Goal: Task Accomplishment & Management: Complete application form

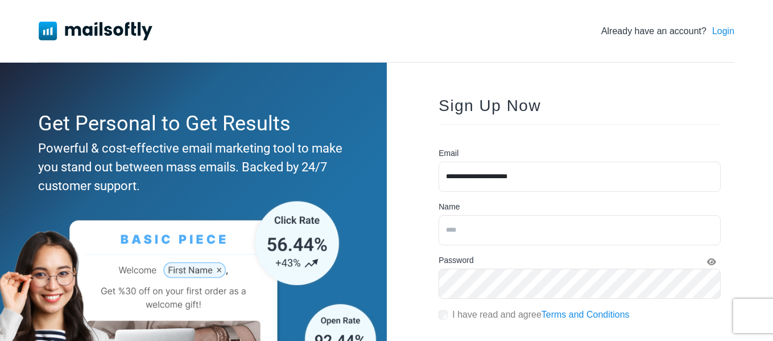
type input "**********"
type input "****"
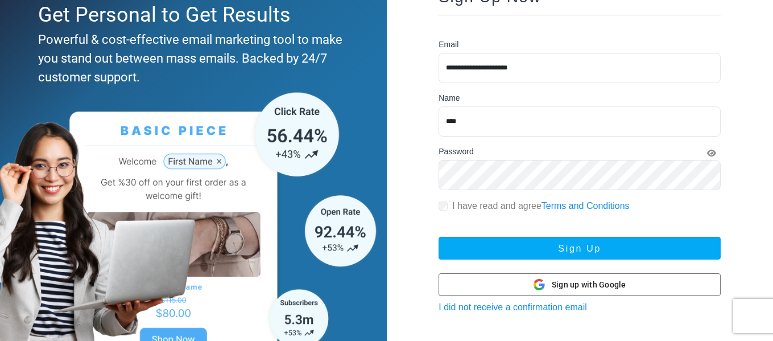
scroll to position [114, 0]
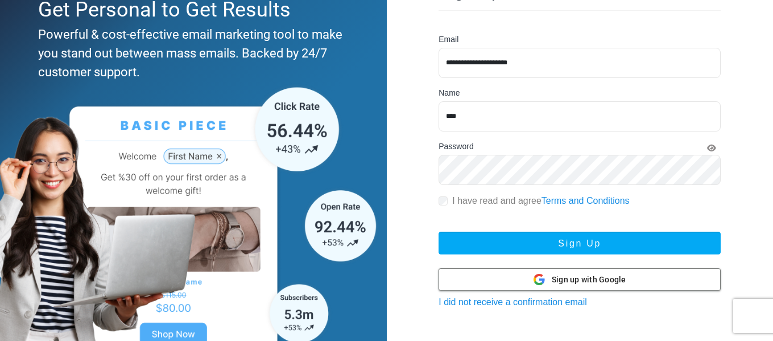
click at [588, 281] on span "Sign up with Google" at bounding box center [589, 280] width 75 height 12
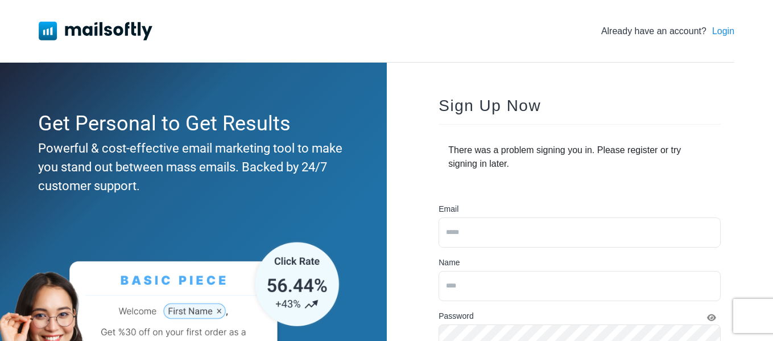
click at [637, 104] on div "Sign Up Now There was a problem signing you in. Please register or try signing …" at bounding box center [580, 288] width 319 height 417
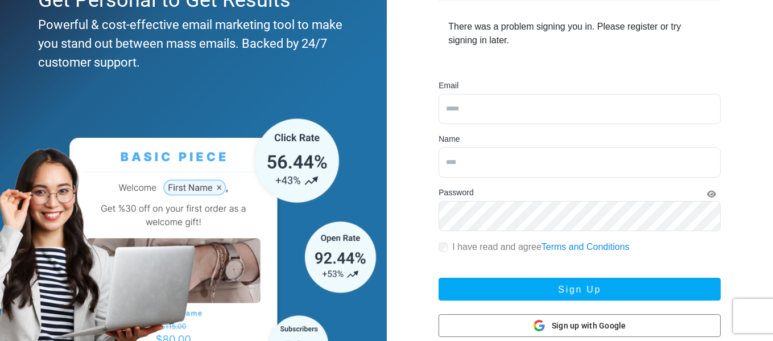
scroll to position [190, 0]
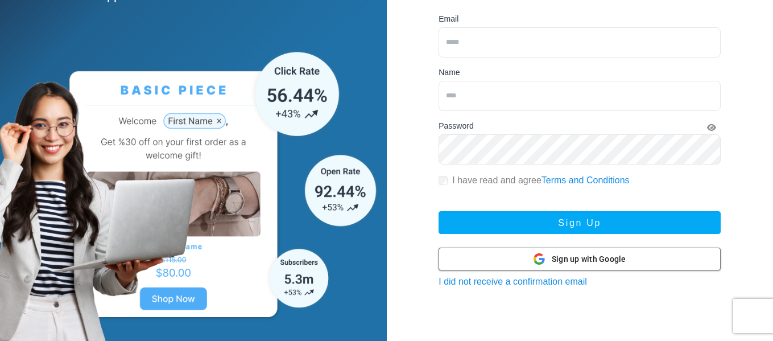
click at [555, 256] on span "Sign up with Google" at bounding box center [589, 259] width 75 height 12
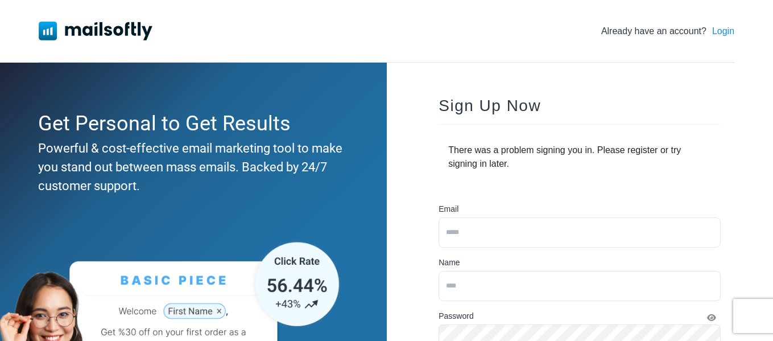
click at [724, 32] on link "Login" at bounding box center [723, 31] width 22 height 14
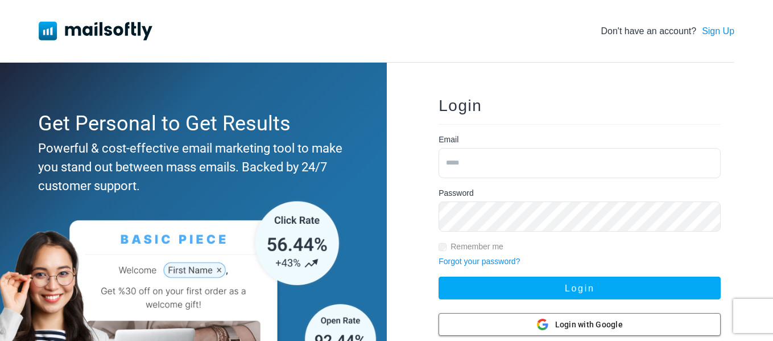
click at [551, 327] on div "Login with Google Login with Google" at bounding box center [580, 325] width 86 height 22
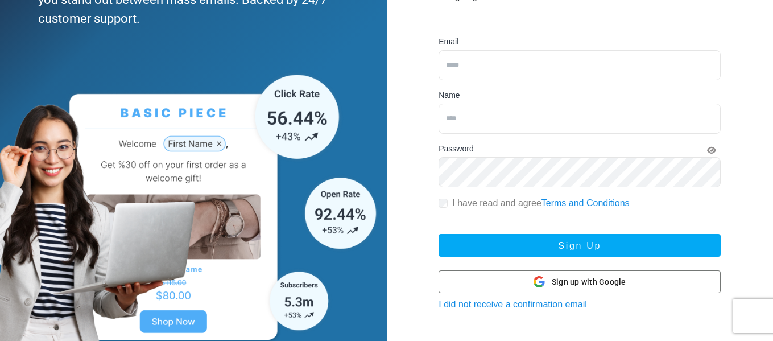
scroll to position [171, 0]
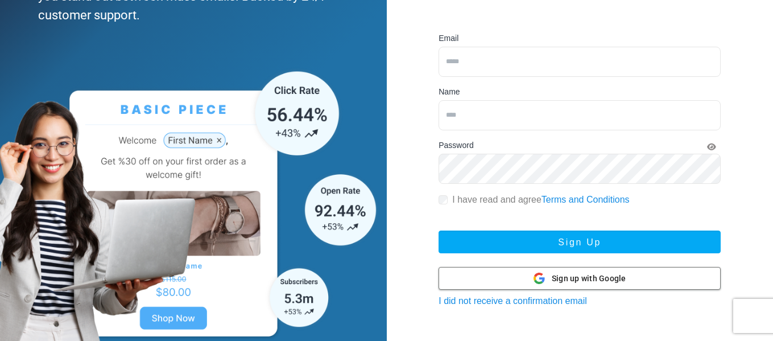
click at [536, 285] on div "Sign up with Google Sign up with Google" at bounding box center [580, 278] width 93 height 22
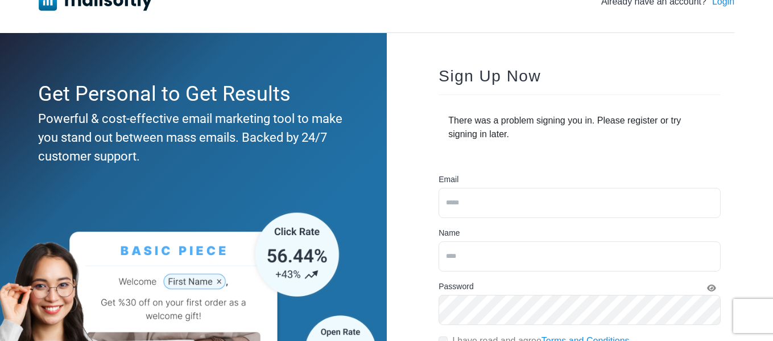
scroll to position [57, 0]
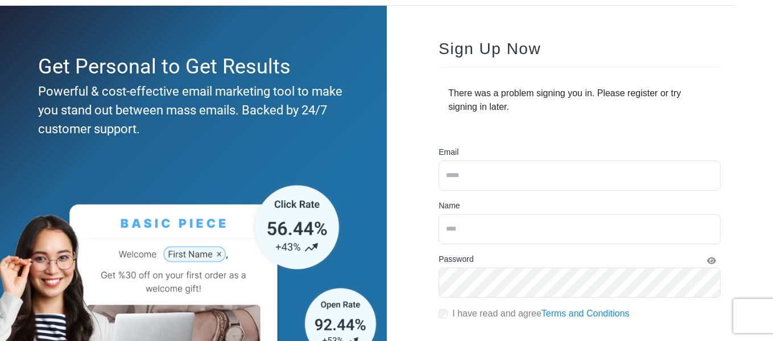
click at [461, 166] on input "email" at bounding box center [580, 175] width 282 height 30
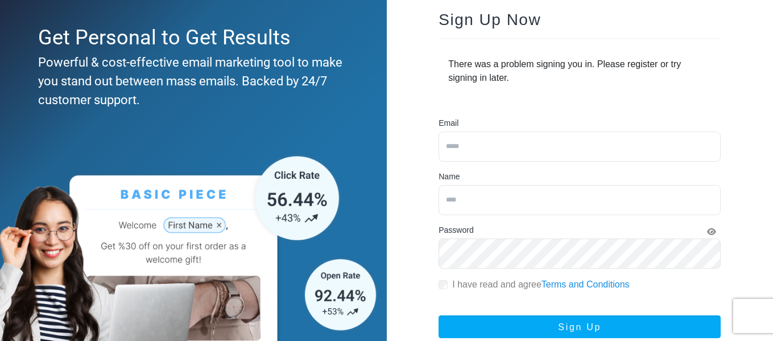
scroll to position [114, 0]
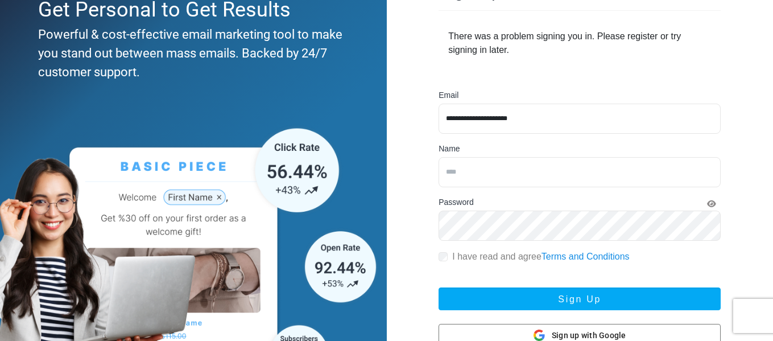
type input "**********"
type input "****"
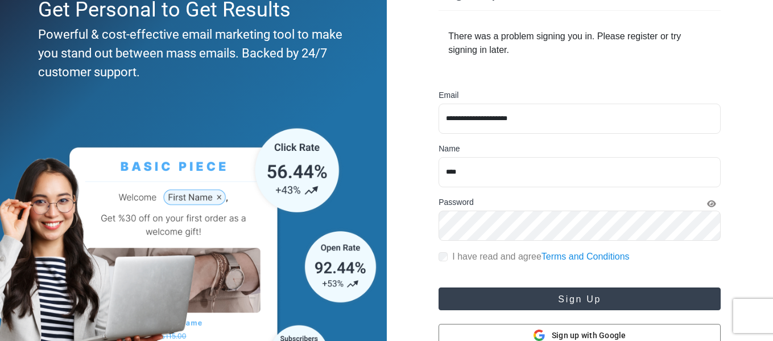
click at [569, 300] on button "Sign Up" at bounding box center [580, 298] width 282 height 23
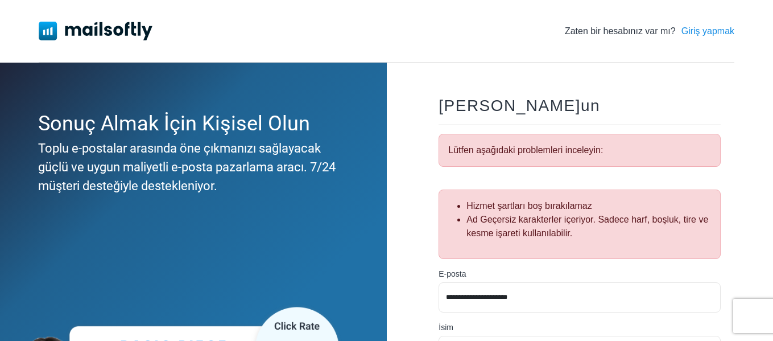
click at [422, 174] on div "**********" at bounding box center [580, 321] width 319 height 482
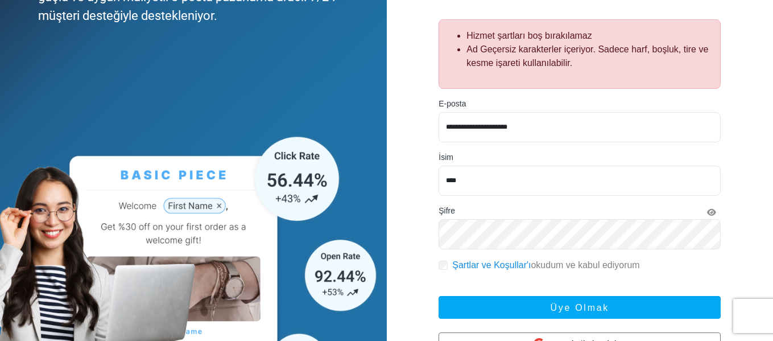
scroll to position [171, 0]
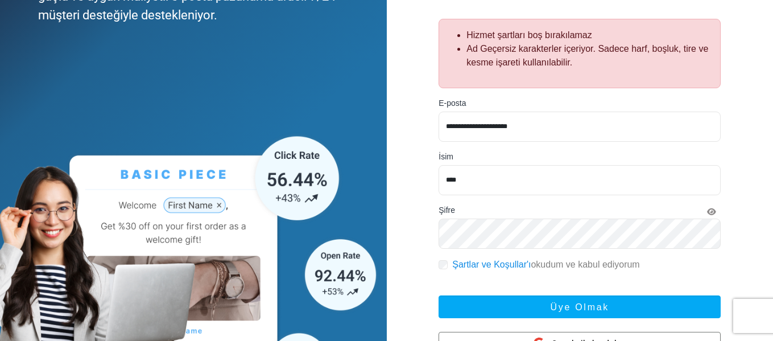
click at [466, 182] on input "****" at bounding box center [580, 180] width 282 height 30
type input "****"
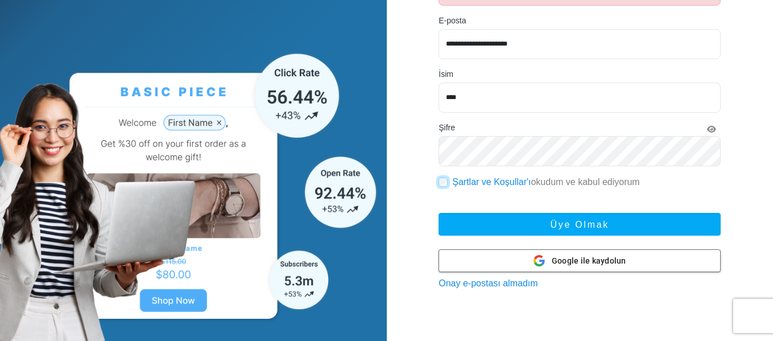
scroll to position [255, 0]
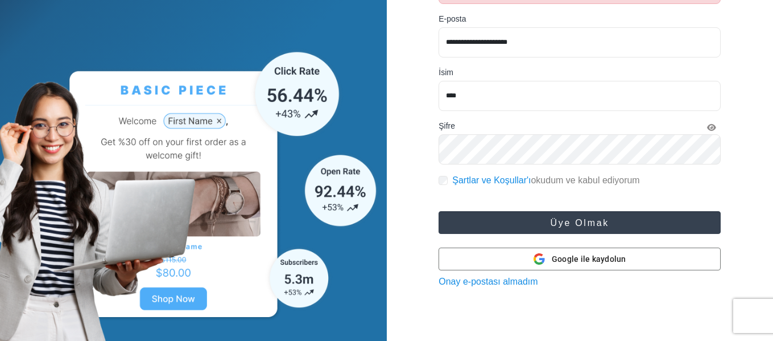
click at [591, 221] on font "Üye olmak" at bounding box center [580, 223] width 59 height 10
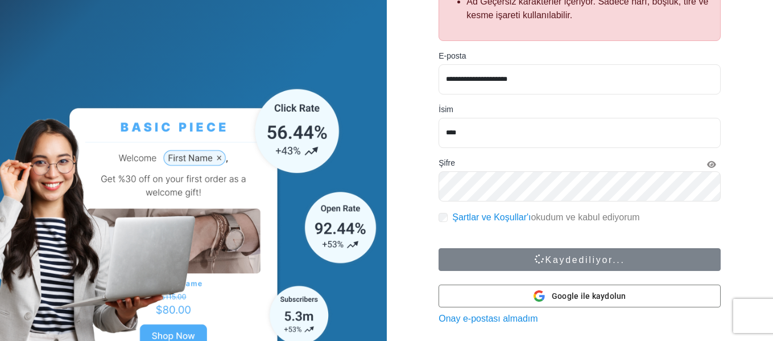
scroll to position [198, 0]
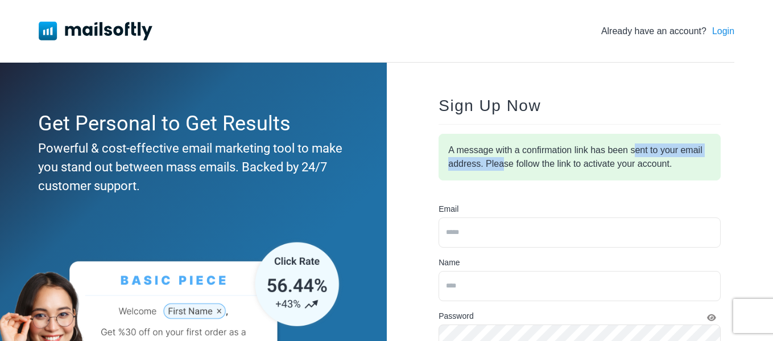
drag, startPoint x: 511, startPoint y: 158, endPoint x: 653, endPoint y: 153, distance: 141.8
click at [651, 153] on div "A message with a confirmation link has been sent to your email address. Please …" at bounding box center [580, 157] width 282 height 47
click at [678, 160] on div "A message with a confirmation link has been sent to your email address. Please …" at bounding box center [580, 157] width 282 height 47
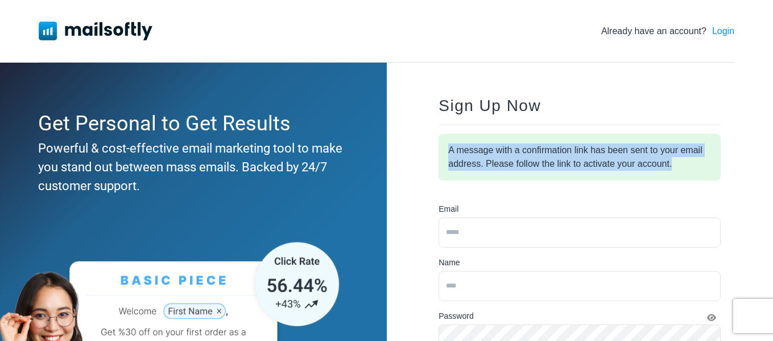
drag, startPoint x: 505, startPoint y: 163, endPoint x: 425, endPoint y: 139, distance: 83.7
click at [425, 139] on div "Sign Up Now A message with a confirmation link has been sent to your email addr…" at bounding box center [580, 288] width 319 height 417
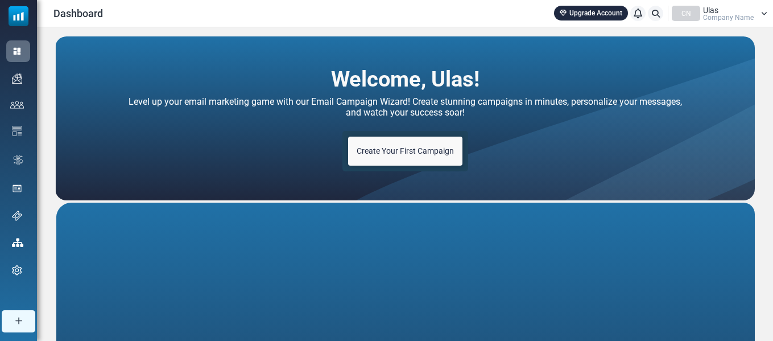
click at [352, 32] on div "Welcome, Ulas! Level up your email marketing game with our Email Campaign Wizar…" at bounding box center [405, 316] width 736 height 579
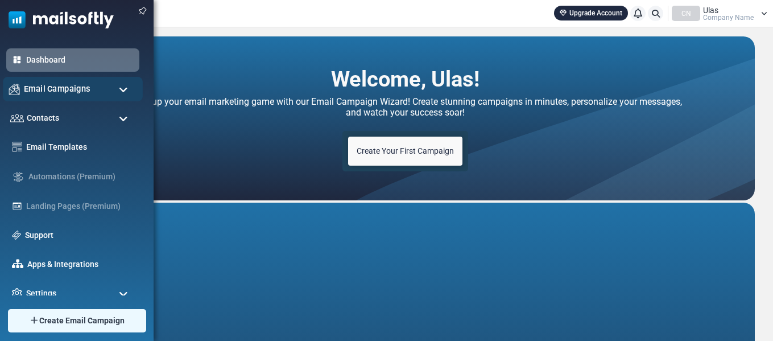
click at [64, 89] on span "Email Campaigns" at bounding box center [57, 89] width 67 height 13
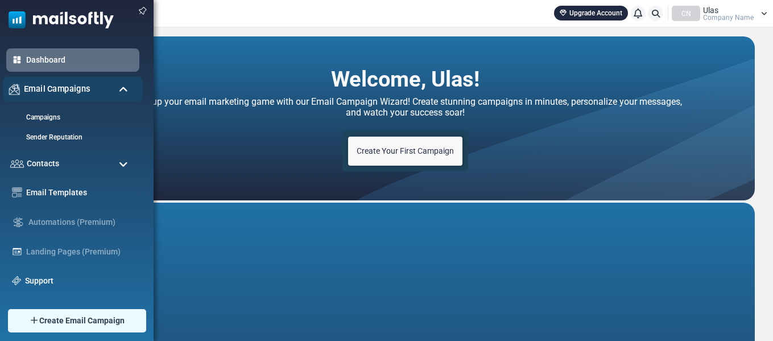
click at [69, 89] on span "Email Campaigns" at bounding box center [57, 89] width 67 height 13
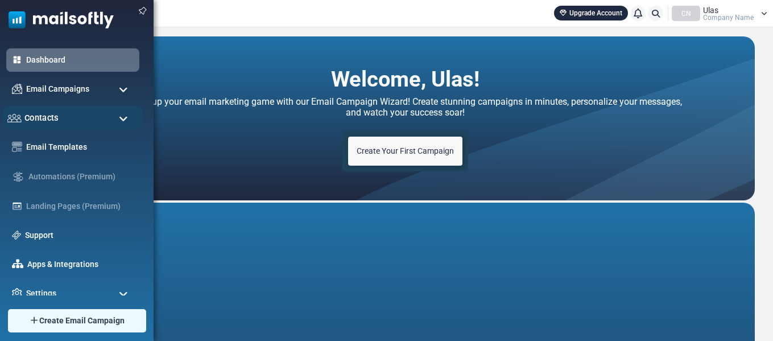
click at [69, 116] on div "Contacts" at bounding box center [73, 118] width 140 height 24
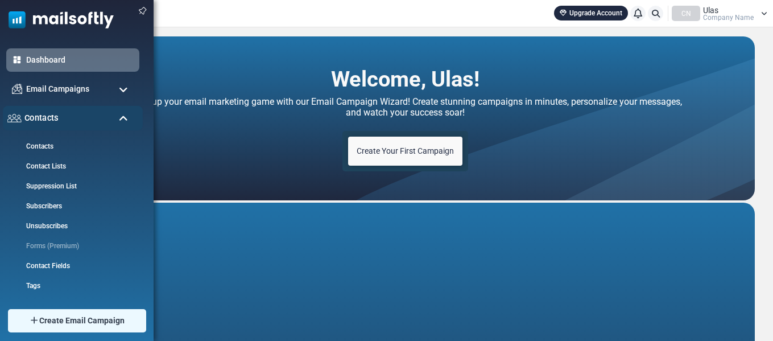
click at [69, 116] on div "Contacts" at bounding box center [73, 118] width 140 height 24
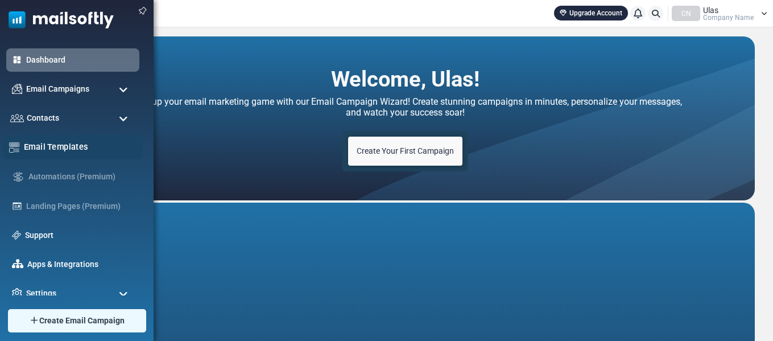
click at [75, 141] on link "Email Templates" at bounding box center [80, 147] width 113 height 13
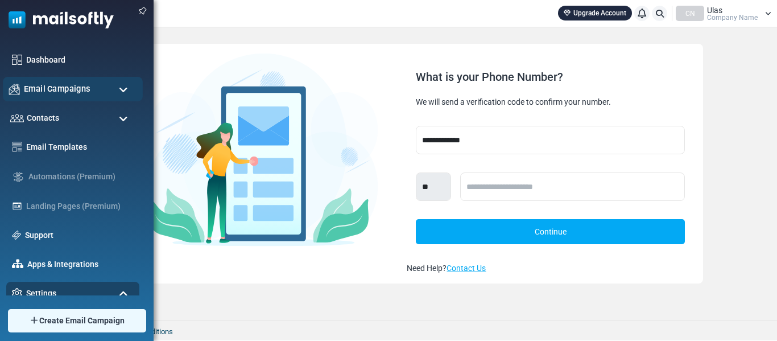
click at [59, 94] on span "Email Campaigns" at bounding box center [57, 89] width 67 height 13
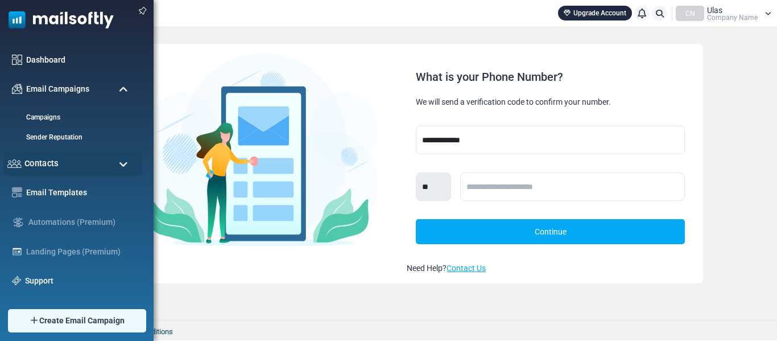
click at [50, 155] on div "Contacts" at bounding box center [73, 163] width 140 height 24
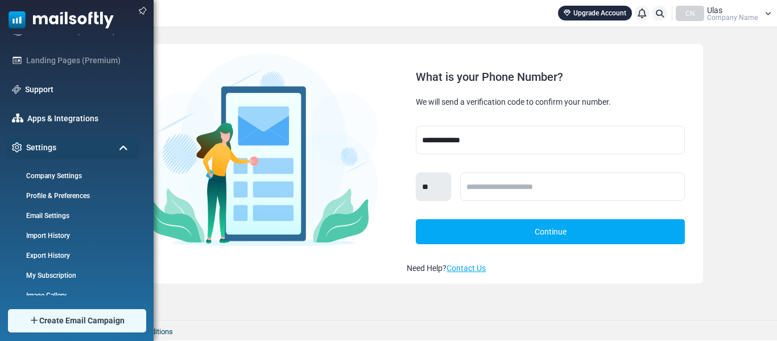
scroll to position [365, 0]
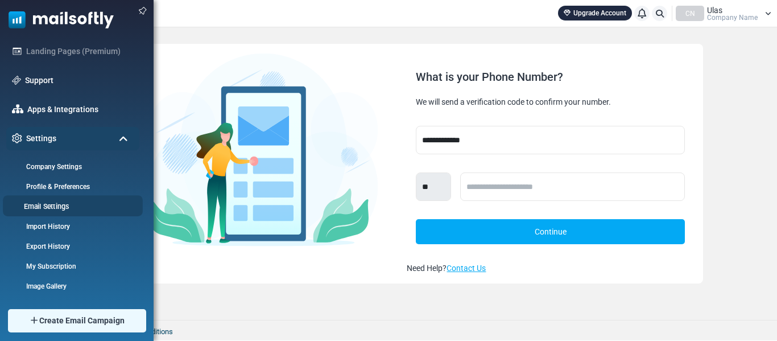
click at [52, 208] on link "Email Settings" at bounding box center [71, 206] width 137 height 11
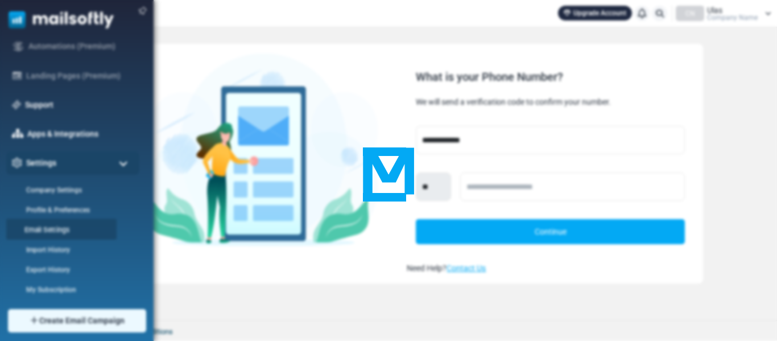
scroll to position [0, 0]
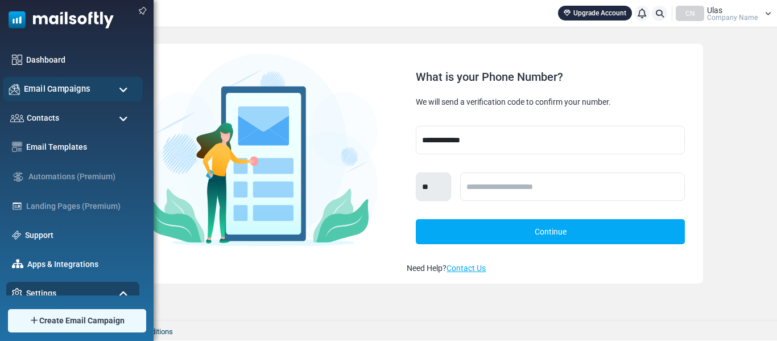
click at [61, 87] on span "Email Campaigns" at bounding box center [57, 89] width 67 height 13
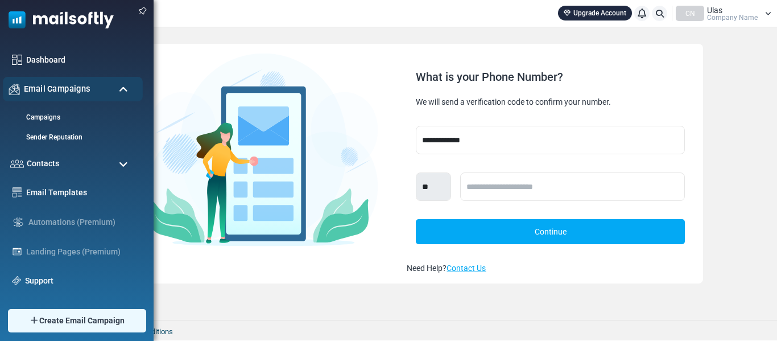
click at [74, 87] on span "Email Campaigns" at bounding box center [57, 89] width 67 height 13
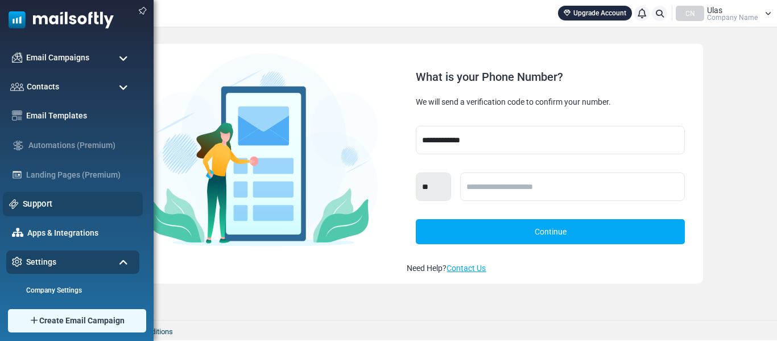
scroll to position [57, 0]
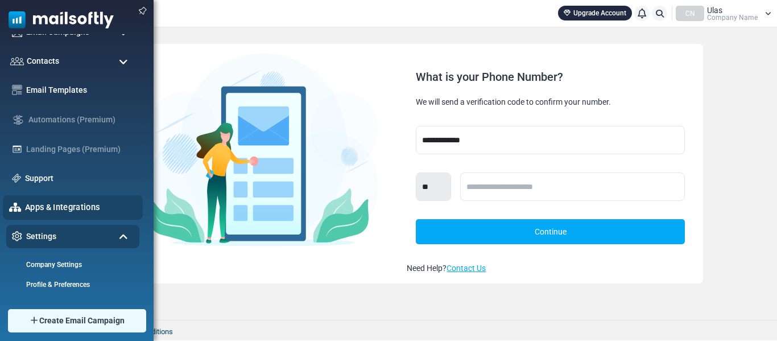
click at [80, 209] on link "Apps & Integrations" at bounding box center [81, 207] width 112 height 13
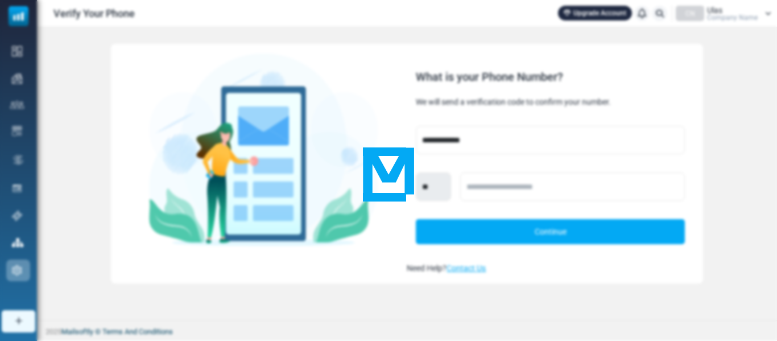
scroll to position [0, 0]
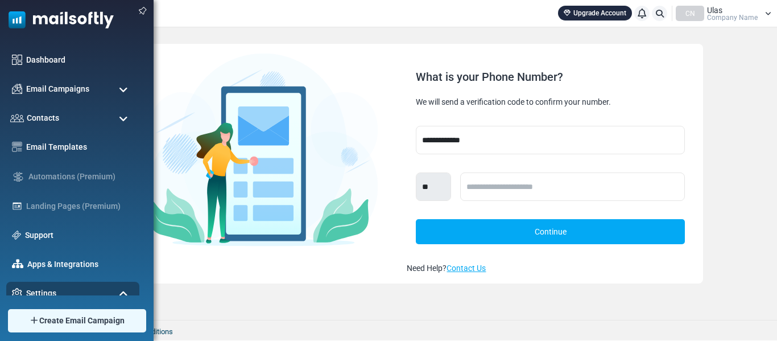
click at [126, 89] on span at bounding box center [123, 90] width 9 height 10
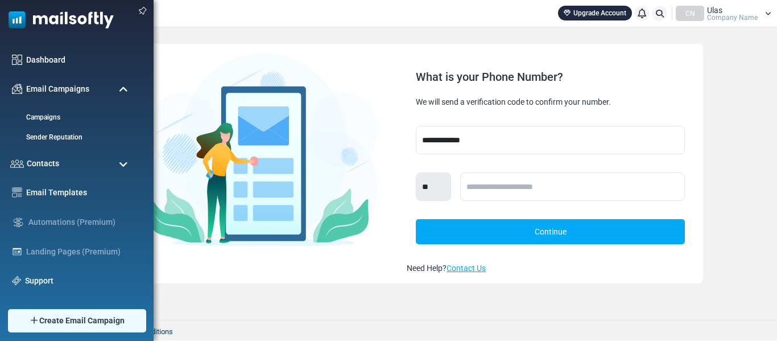
click at [126, 89] on span at bounding box center [123, 90] width 9 height 10
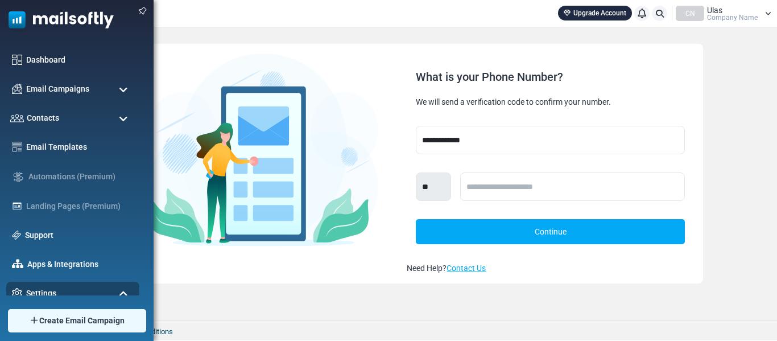
click at [127, 114] on span at bounding box center [123, 119] width 9 height 10
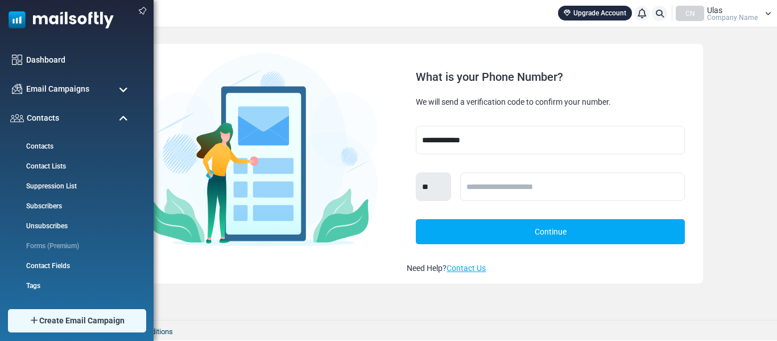
click at [127, 114] on span at bounding box center [123, 119] width 9 height 10
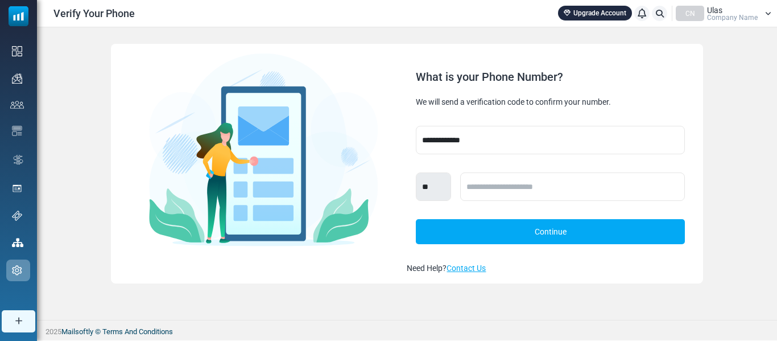
click at [765, 15] on div "CN Ulas Company Name" at bounding box center [724, 13] width 96 height 15
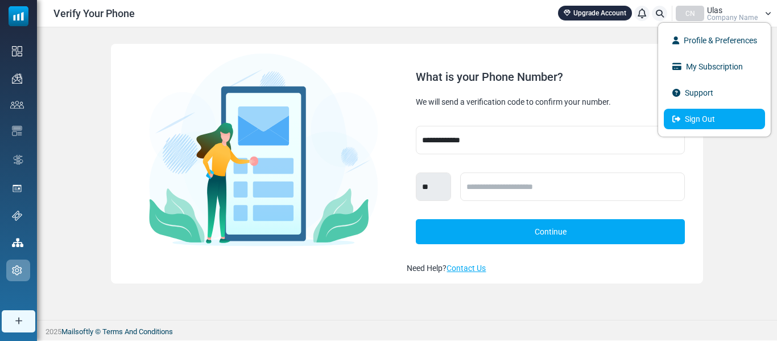
click at [694, 123] on link "Sign Out" at bounding box center [714, 119] width 101 height 20
